Goal: Information Seeking & Learning: Check status

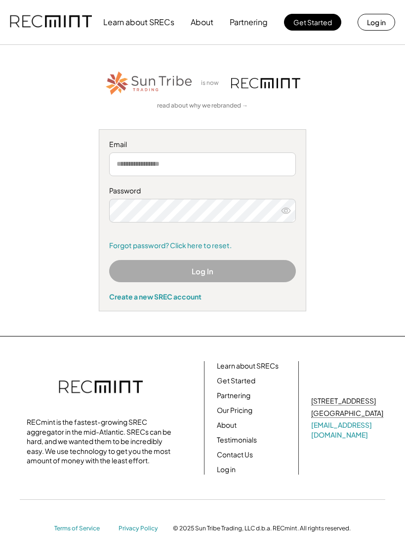
click at [193, 167] on input "email" at bounding box center [202, 164] width 186 height 24
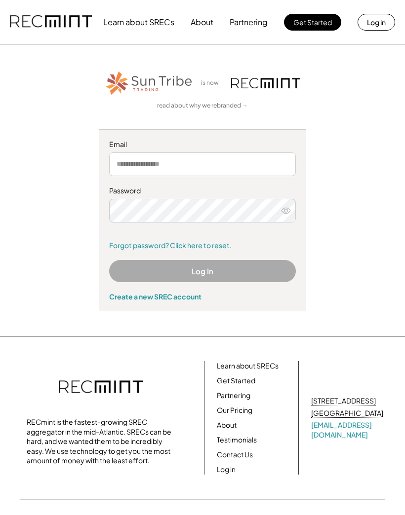
type input "**********"
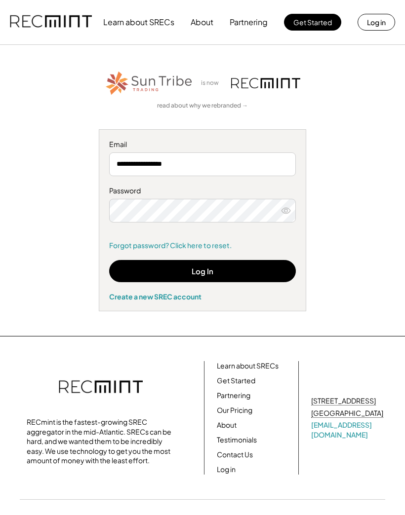
click at [249, 274] on button "Log In" at bounding box center [202, 271] width 186 height 22
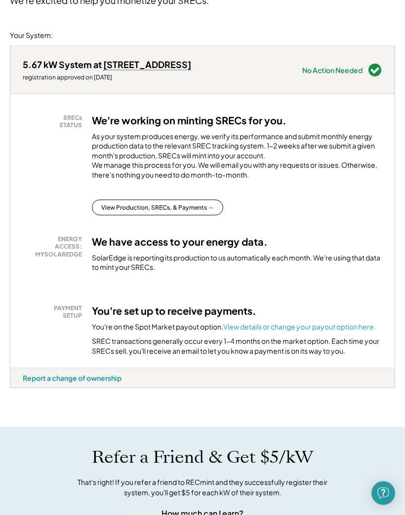
scroll to position [127, 0]
click at [196, 199] on button "View Production, SRECs, & Payments →" at bounding box center [157, 207] width 131 height 16
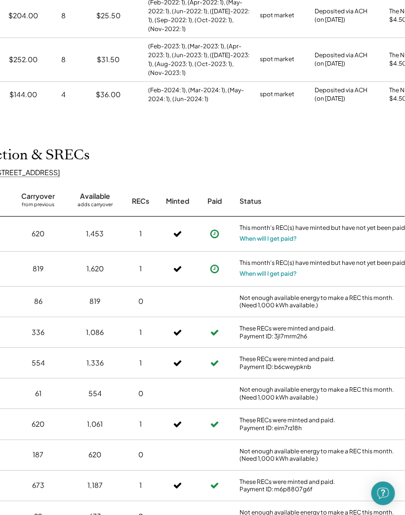
scroll to position [389, 112]
click at [274, 236] on button "When will I get paid?" at bounding box center [267, 239] width 57 height 10
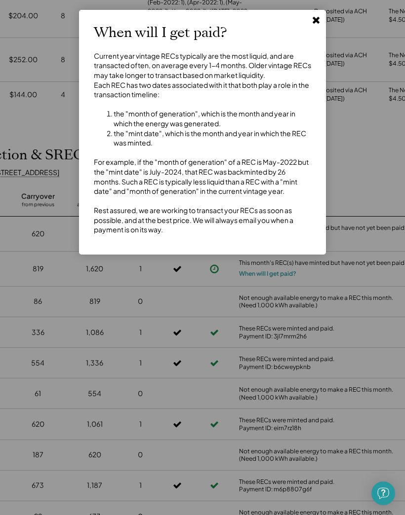
click at [322, 23] on button at bounding box center [315, 19] width 15 height 15
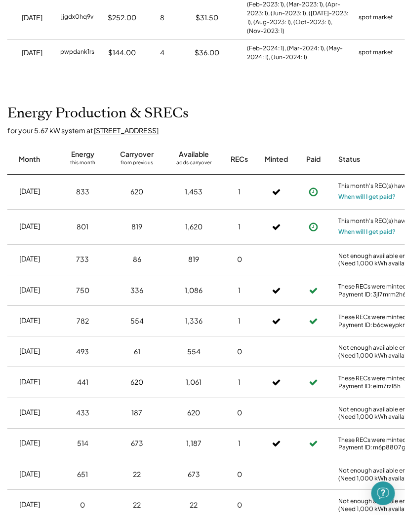
scroll to position [431, 0]
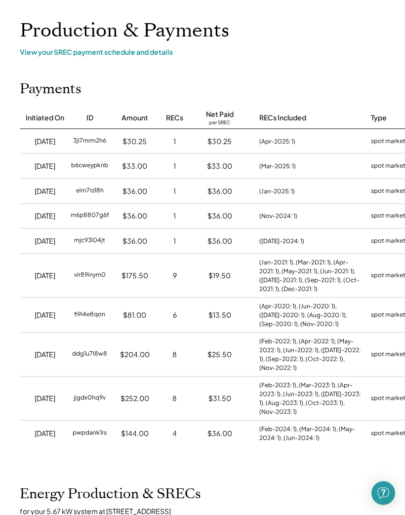
scroll to position [0, 0]
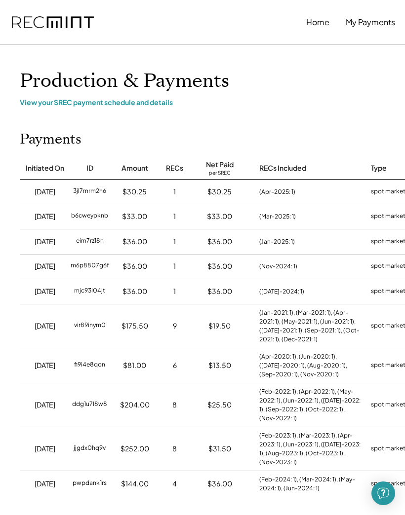
click at [319, 22] on button "Home" at bounding box center [317, 22] width 23 height 20
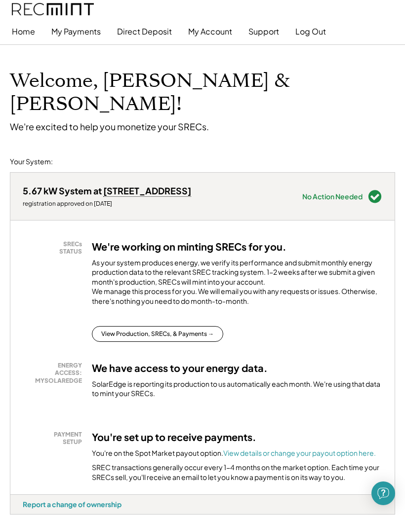
click at [310, 34] on button "Log Out" at bounding box center [310, 32] width 31 height 20
